Goal: Task Accomplishment & Management: Complete application form

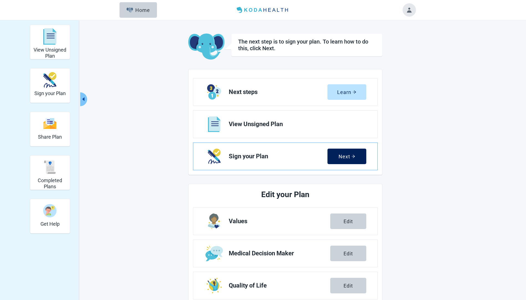
click at [343, 157] on div "Next" at bounding box center [347, 157] width 17 height 6
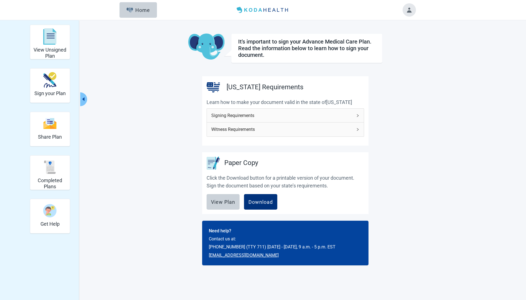
click at [253, 116] on span "Signing Requirements" at bounding box center [281, 115] width 141 height 7
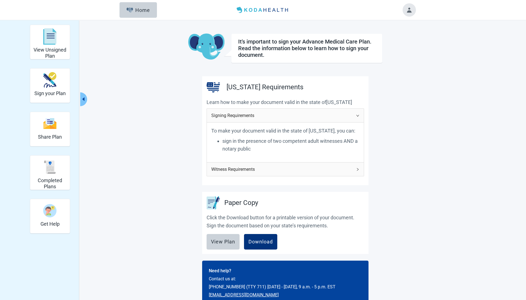
click at [252, 173] on span "Witness Requirements" at bounding box center [281, 169] width 141 height 7
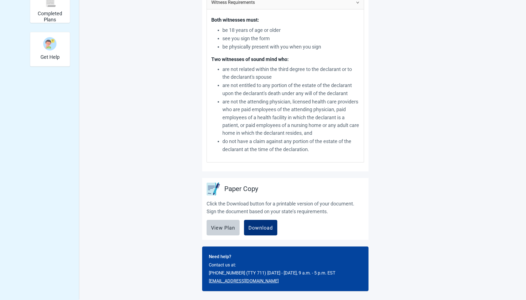
scroll to position [175, 0]
click at [226, 227] on div "View Plan" at bounding box center [223, 228] width 24 height 6
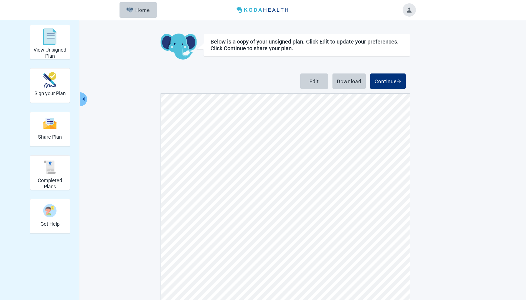
scroll to position [693, 0]
click at [393, 81] on div "Continue" at bounding box center [388, 81] width 27 height 6
